Goal: Transaction & Acquisition: Purchase product/service

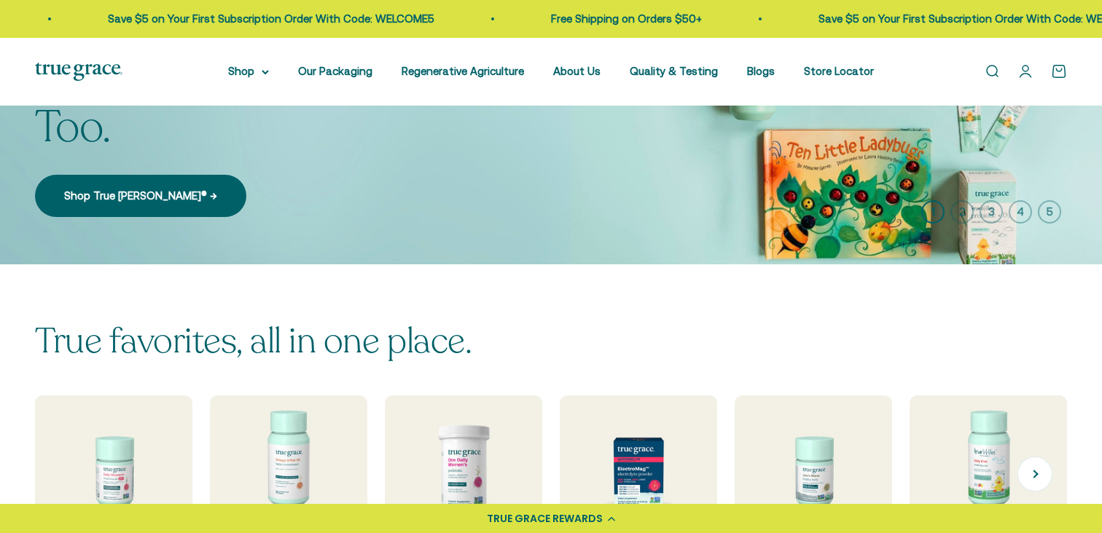
scroll to position [438, 0]
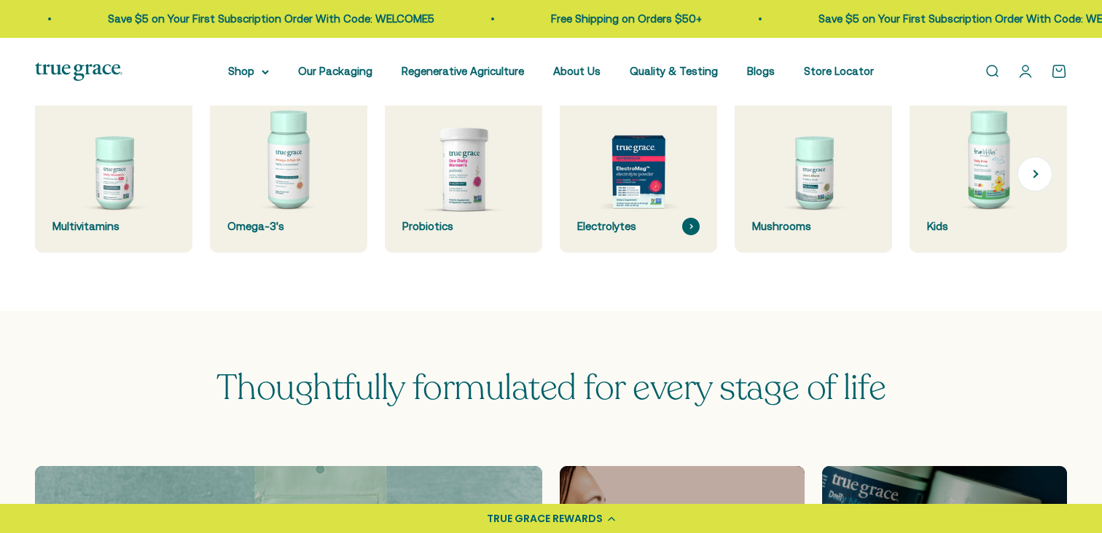
click at [562, 188] on img at bounding box center [638, 174] width 167 height 167
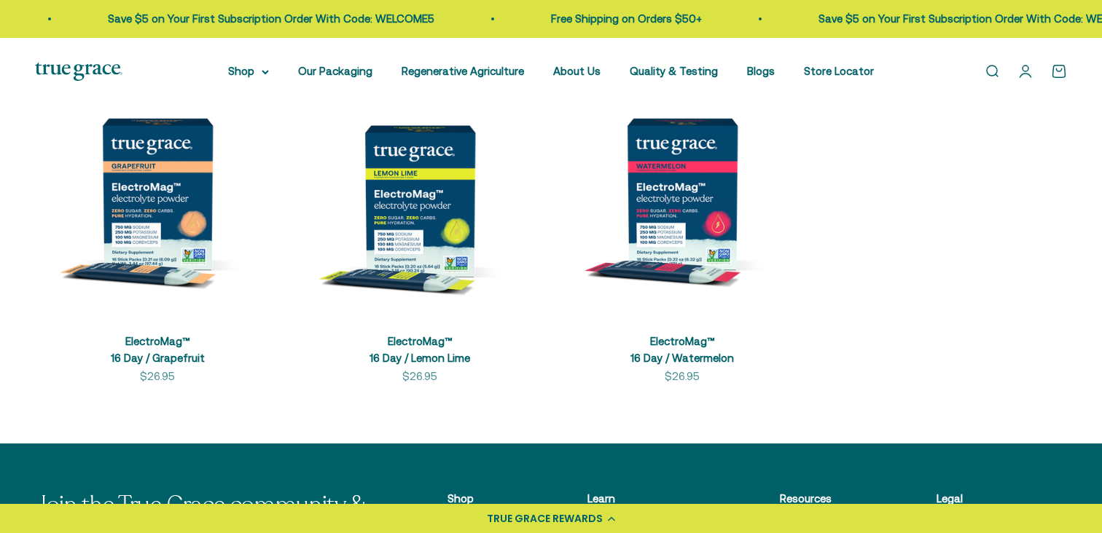
scroll to position [368, 0]
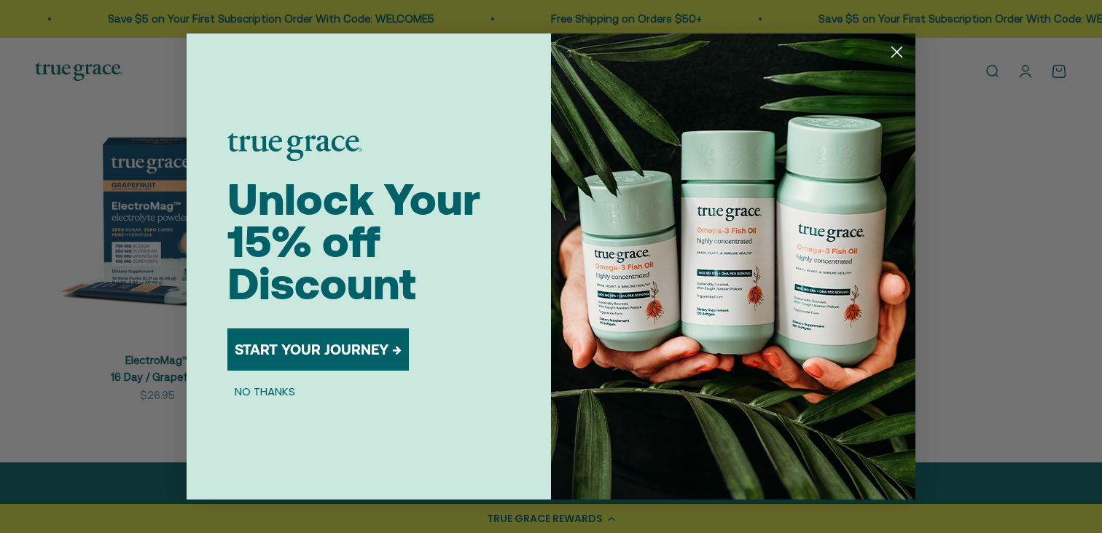
click at [898, 46] on circle "Close dialog" at bounding box center [897, 52] width 24 height 24
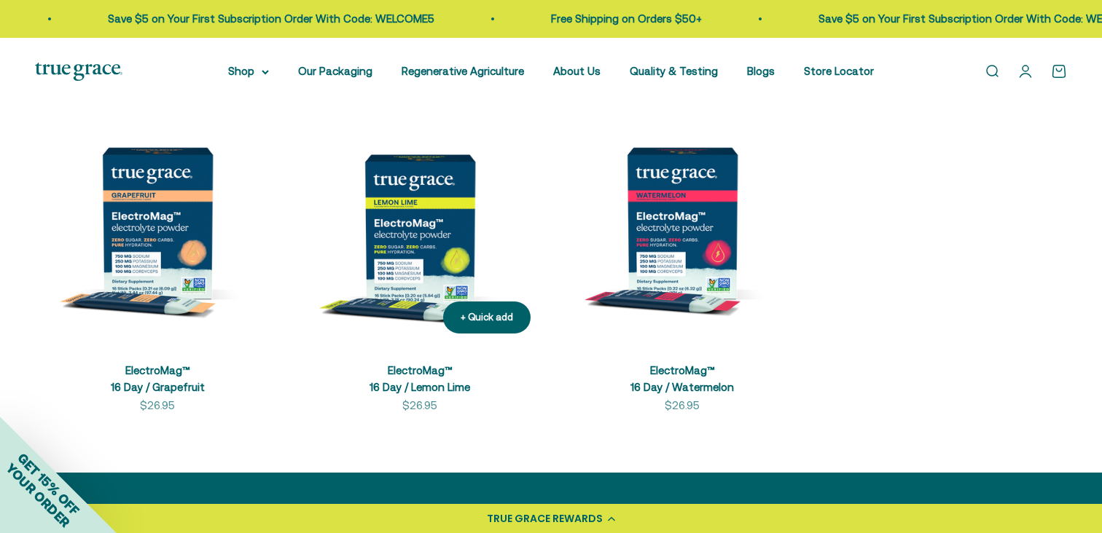
scroll to position [326, 0]
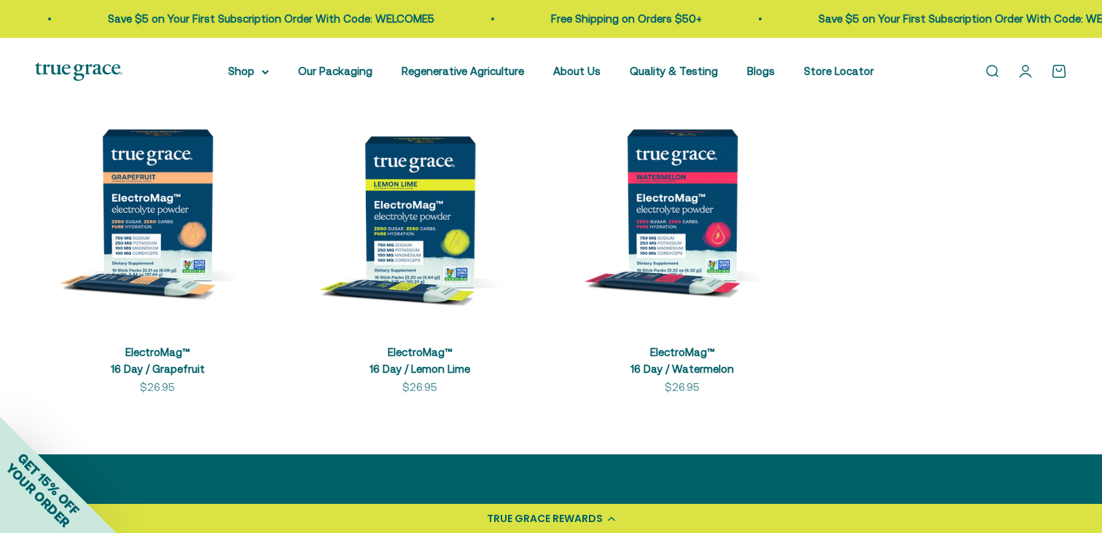
scroll to position [412, 0]
